Goal: Obtain resource: Obtain resource

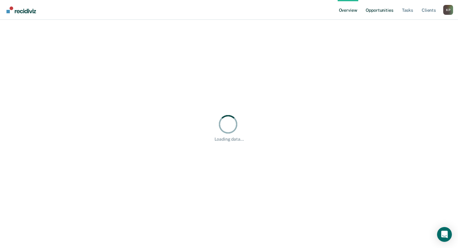
click at [381, 12] on link "Opportunities" at bounding box center [380, 10] width 30 height 20
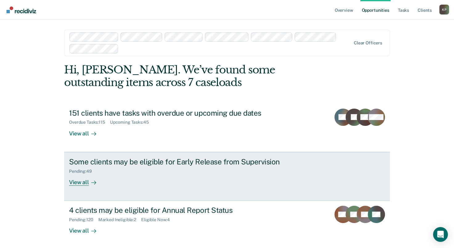
click at [116, 160] on div "Some clients may be eligible for Early Release from Supervision" at bounding box center [177, 161] width 216 height 9
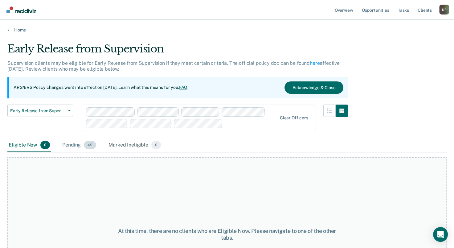
click at [71, 144] on div "Pending 49" at bounding box center [79, 145] width 36 height 14
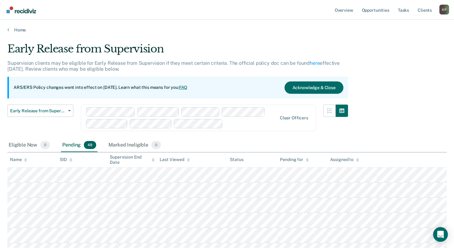
scroll to position [702, 0]
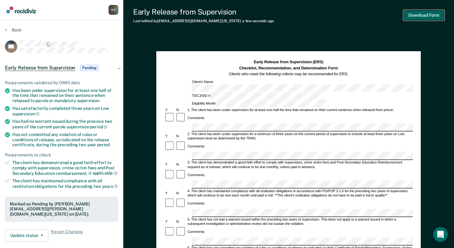
click at [417, 17] on button "Download Form" at bounding box center [423, 15] width 41 height 10
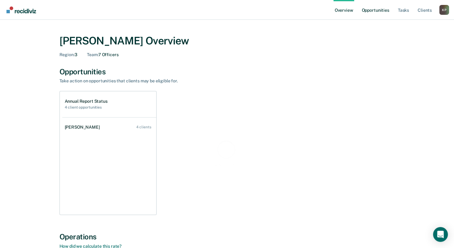
click at [366, 11] on link "Opportunities" at bounding box center [375, 10] width 30 height 20
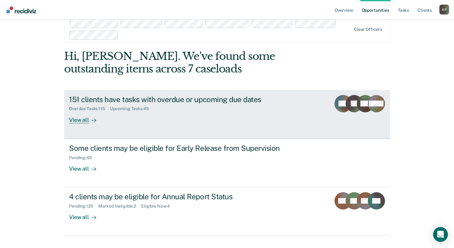
scroll to position [26, 0]
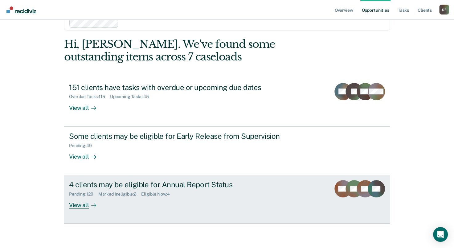
click at [191, 188] on div "4 clients may be eligible for Annual Report Status" at bounding box center [177, 184] width 216 height 9
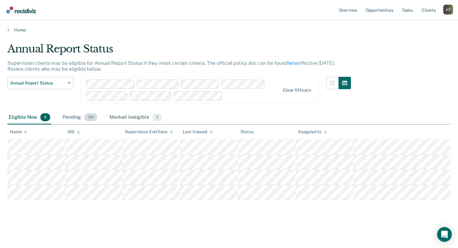
click at [78, 117] on div "Pending 120" at bounding box center [79, 118] width 37 height 14
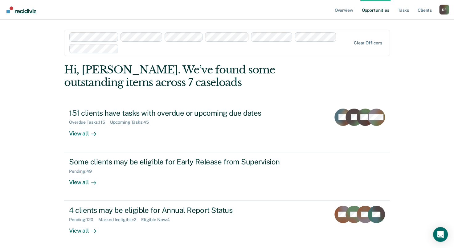
scroll to position [26, 0]
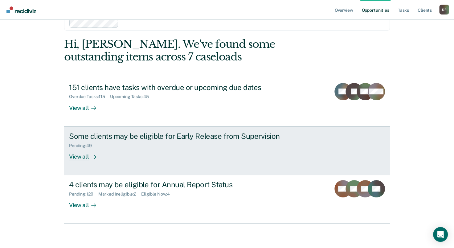
click at [112, 157] on div "Some clients may be eligible for Early Release from Supervision Pending : 49 Vi…" at bounding box center [184, 146] width 231 height 28
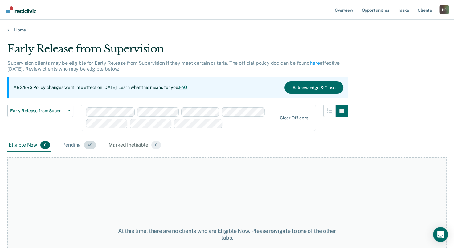
click at [74, 145] on div "Pending 49" at bounding box center [79, 145] width 36 height 14
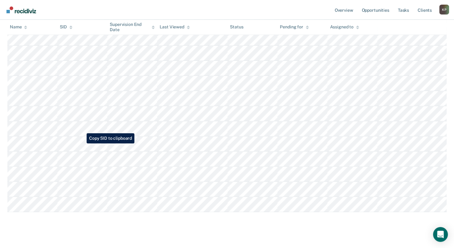
scroll to position [702, 0]
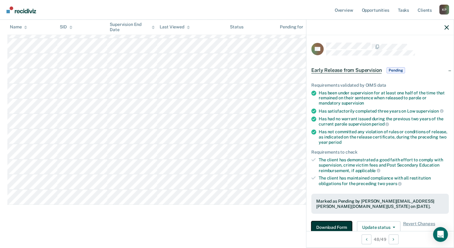
click at [330, 227] on button "Download Form" at bounding box center [331, 227] width 41 height 12
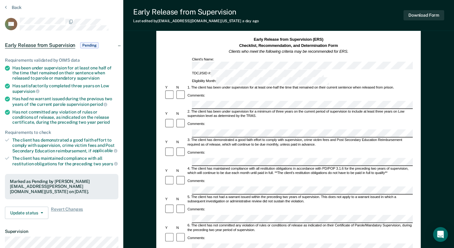
scroll to position [92, 0]
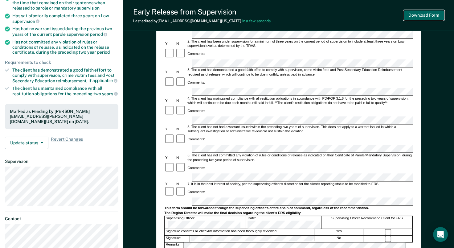
click at [429, 15] on button "Download Form" at bounding box center [423, 15] width 41 height 10
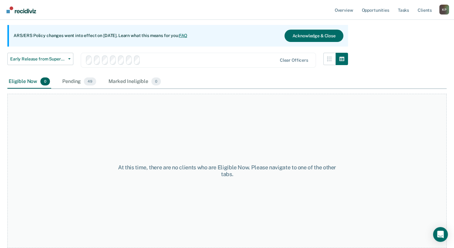
scroll to position [63, 0]
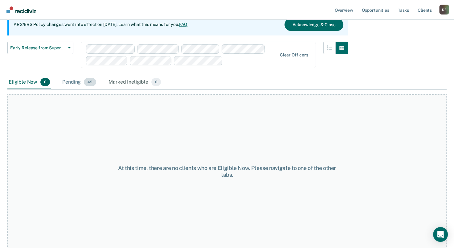
click at [74, 80] on div "Pending 49" at bounding box center [79, 82] width 36 height 14
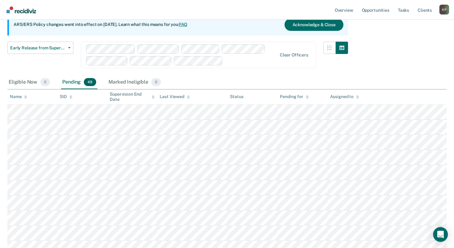
scroll to position [488, 0]
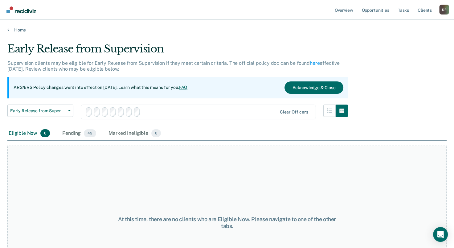
scroll to position [63, 0]
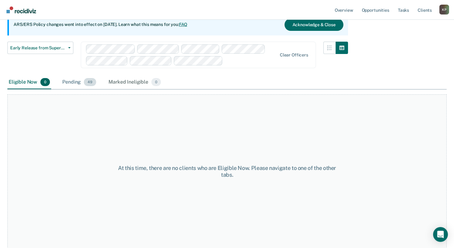
click at [77, 78] on div "Pending 49" at bounding box center [79, 82] width 36 height 14
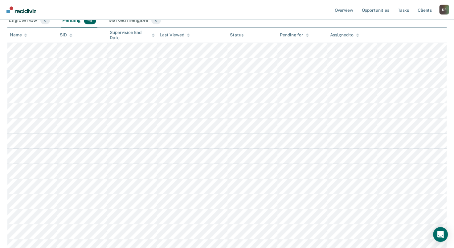
scroll to position [0, 0]
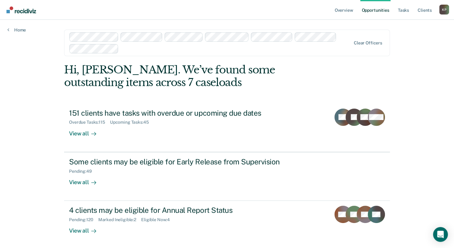
scroll to position [26, 0]
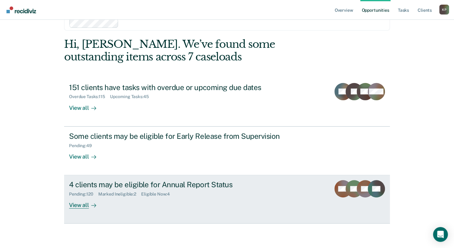
click at [193, 191] on div "Pending : 120 Marked Ineligible : 2 Eligible Now : 4" at bounding box center [177, 193] width 216 height 8
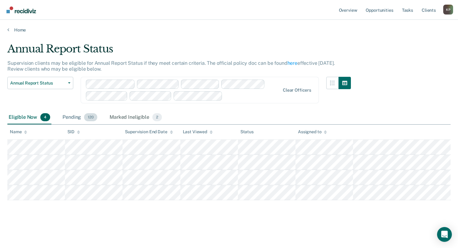
click at [70, 115] on div "Pending 120" at bounding box center [79, 118] width 37 height 14
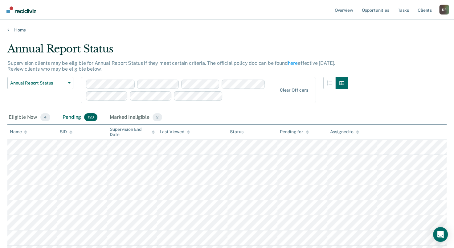
scroll to position [219, 0]
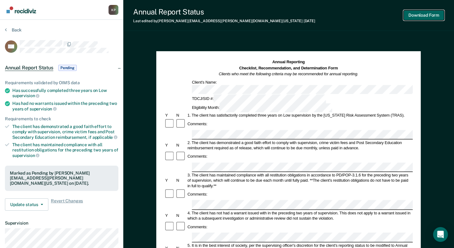
click at [416, 11] on button "Download Form" at bounding box center [423, 15] width 41 height 10
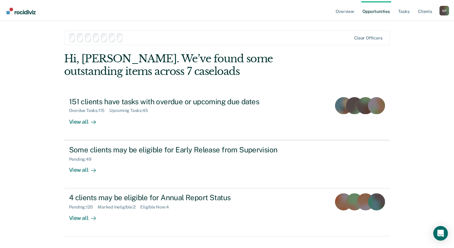
scroll to position [26, 0]
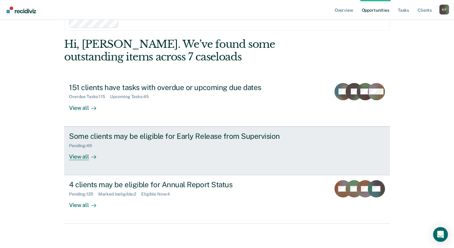
click at [147, 137] on div "Some clients may be eligible for Early Release from Supervision" at bounding box center [177, 136] width 216 height 9
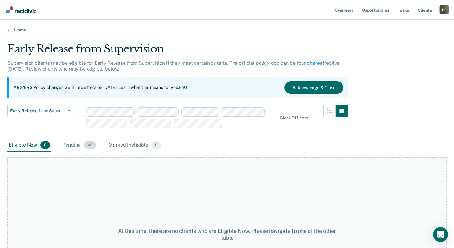
click at [70, 145] on div "Pending 49" at bounding box center [79, 145] width 36 height 14
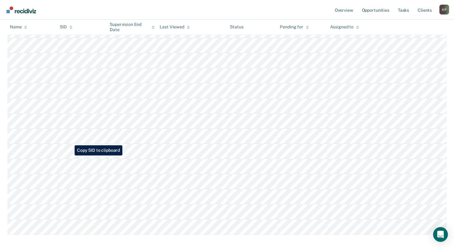
scroll to position [702, 0]
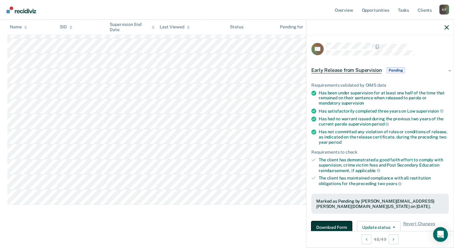
click at [329, 221] on button "Download Form" at bounding box center [331, 227] width 41 height 12
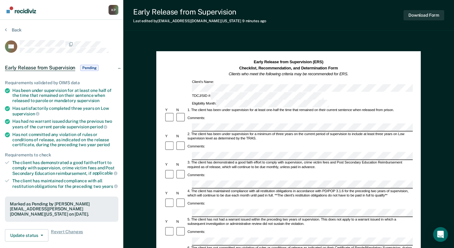
scroll to position [154, 0]
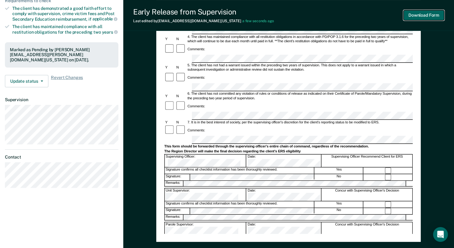
click at [413, 16] on button "Download Form" at bounding box center [423, 15] width 41 height 10
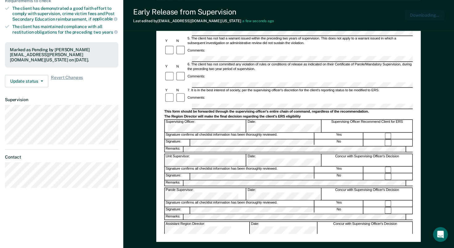
scroll to position [0, 0]
